Goal: Task Accomplishment & Management: Complete application form

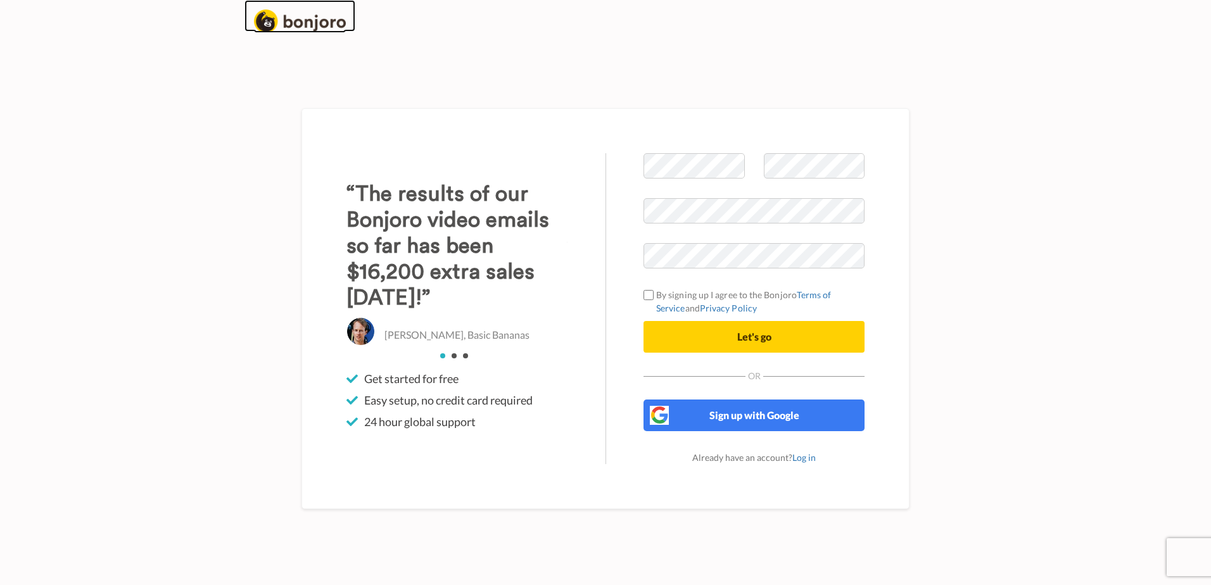
click at [325, 25] on img at bounding box center [300, 21] width 92 height 23
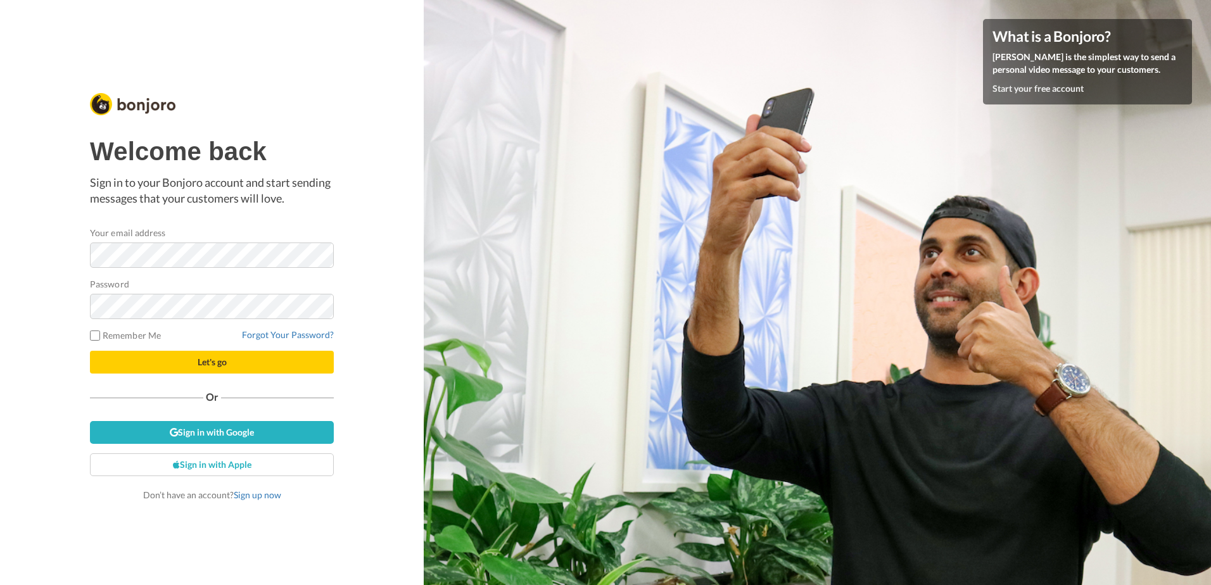
click at [1035, 39] on h4 "What is a Bonjoro?" at bounding box center [1088, 37] width 190 height 16
